Goal: Task Accomplishment & Management: Use online tool/utility

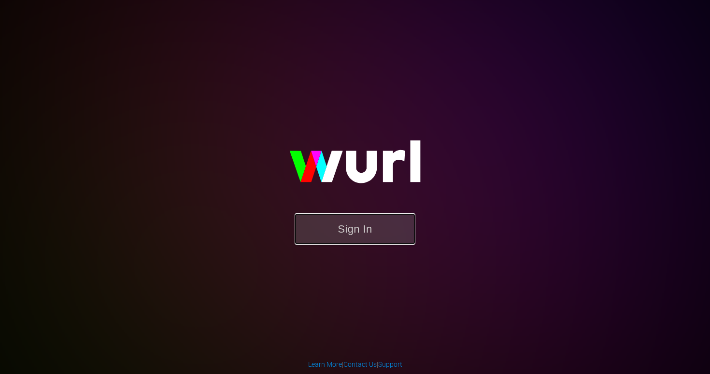
click at [344, 226] on button "Sign In" at bounding box center [355, 228] width 121 height 31
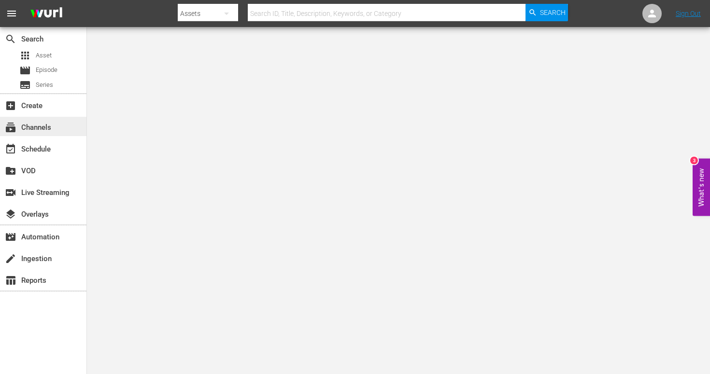
click at [28, 130] on div "subscriptions Channels" at bounding box center [27, 126] width 54 height 9
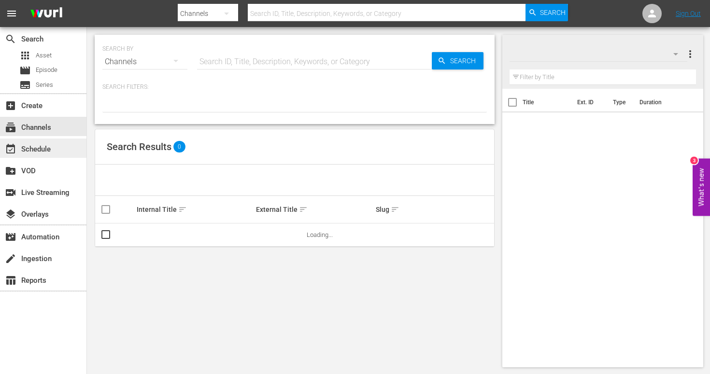
click at [40, 151] on div "event_available Schedule" at bounding box center [27, 147] width 54 height 9
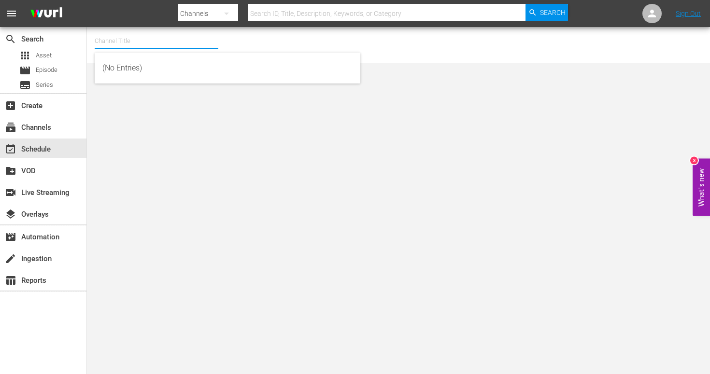
click at [159, 39] on input "text" at bounding box center [157, 40] width 124 height 23
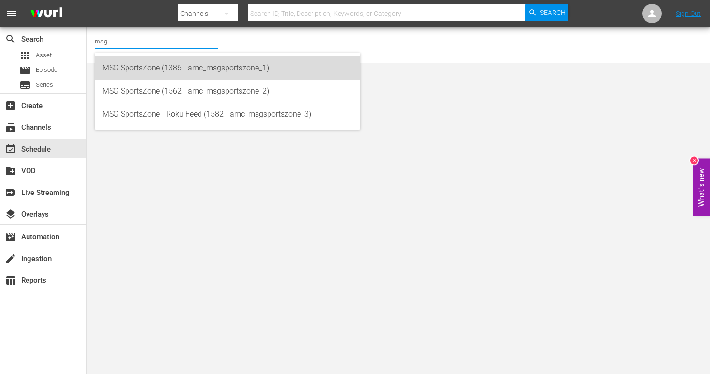
click at [138, 70] on div "MSG SportsZone (1386 - amc_msgsportszone_1)" at bounding box center [227, 68] width 250 height 23
type input "MSG SportsZone (1386 - amc_msgsportszone_1)"
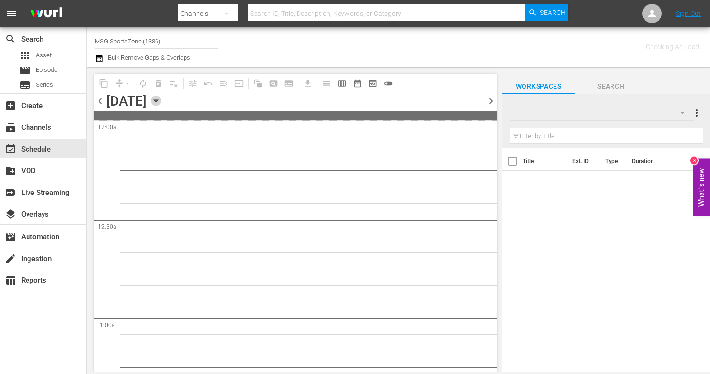
click at [161, 103] on icon "button" at bounding box center [156, 101] width 11 height 11
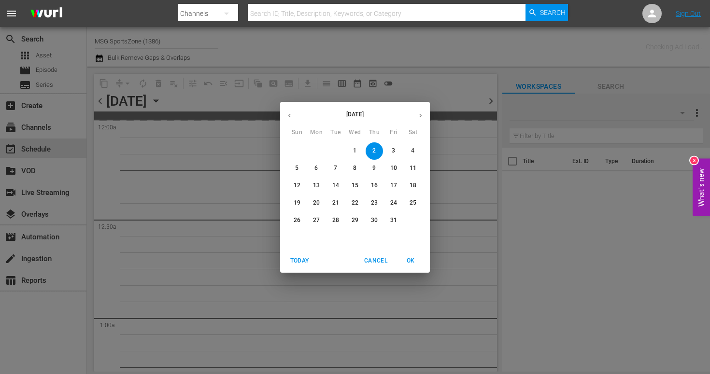
drag, startPoint x: 396, startPoint y: 147, endPoint x: 394, endPoint y: 153, distance: 6.1
click at [396, 147] on span "3" at bounding box center [393, 151] width 17 height 8
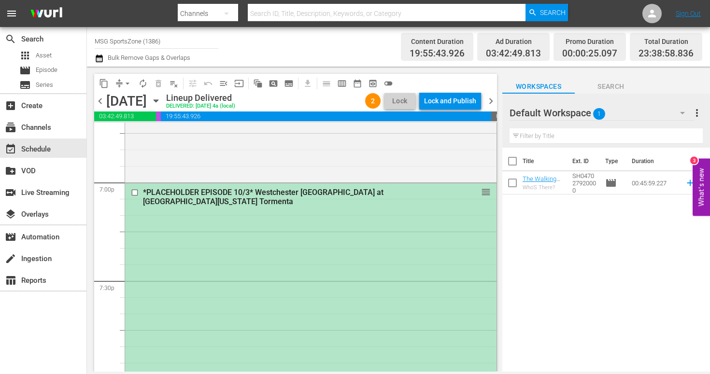
scroll to position [3685, 0]
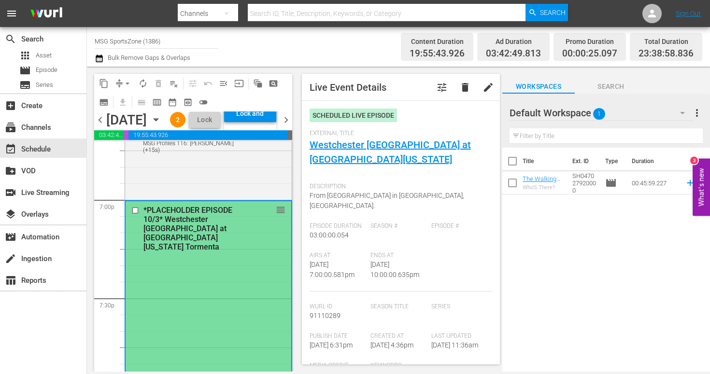
type input "Westchester [GEOGRAPHIC_DATA] at [GEOGRAPHIC_DATA][US_STATE]"
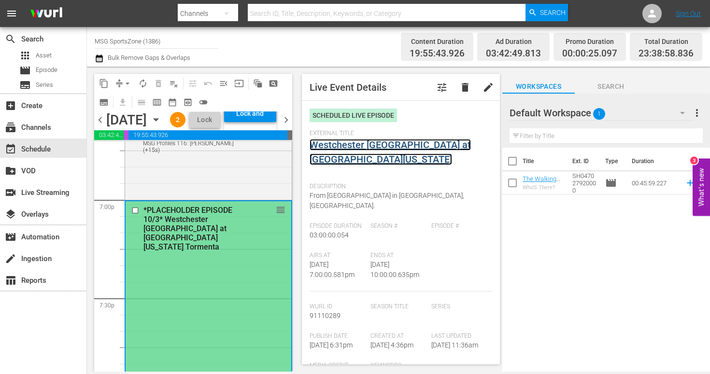
click at [326, 148] on link "Westchester [GEOGRAPHIC_DATA] at [GEOGRAPHIC_DATA][US_STATE]" at bounding box center [390, 152] width 161 height 26
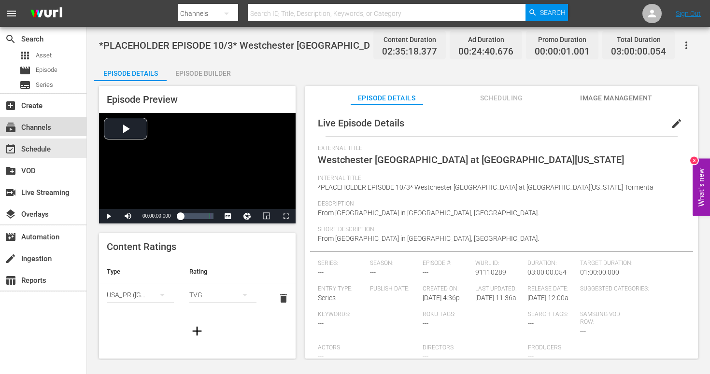
click at [43, 128] on div "subscriptions Channels" at bounding box center [27, 126] width 54 height 9
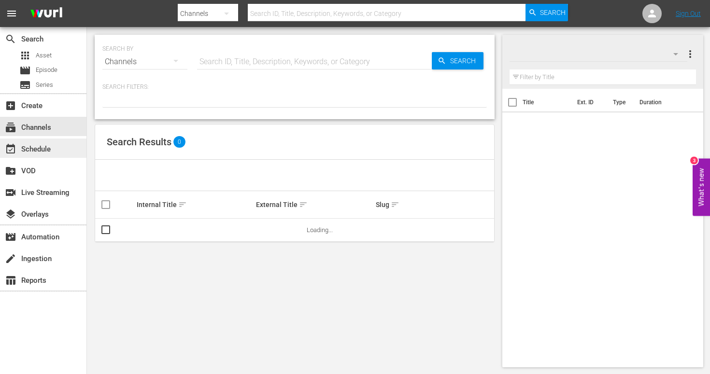
click at [47, 148] on div "event_available Schedule" at bounding box center [27, 147] width 54 height 9
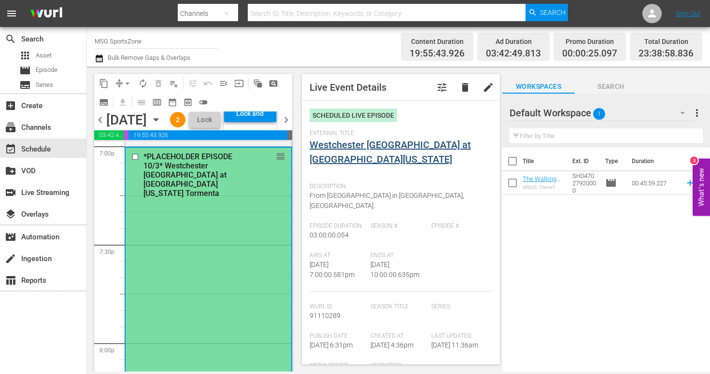
scroll to position [3740, 0]
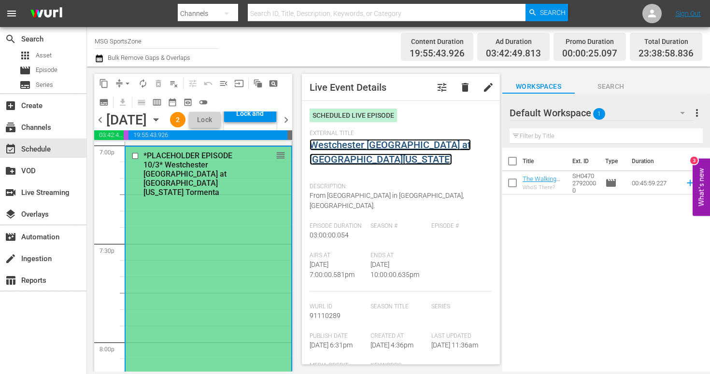
click at [418, 143] on link "Westchester [GEOGRAPHIC_DATA] at [GEOGRAPHIC_DATA][US_STATE]" at bounding box center [390, 152] width 161 height 26
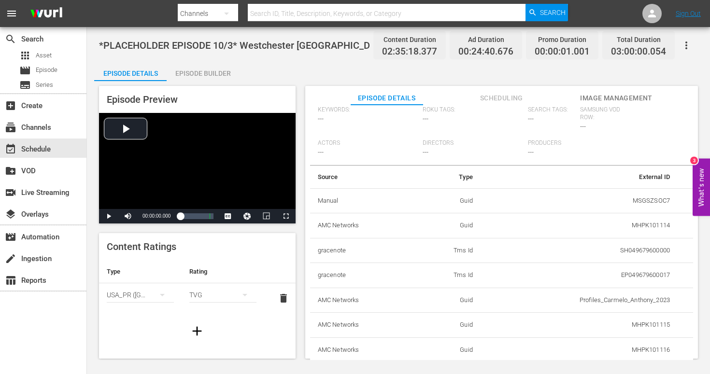
scroll to position [215, 0]
